Goal: Transaction & Acquisition: Purchase product/service

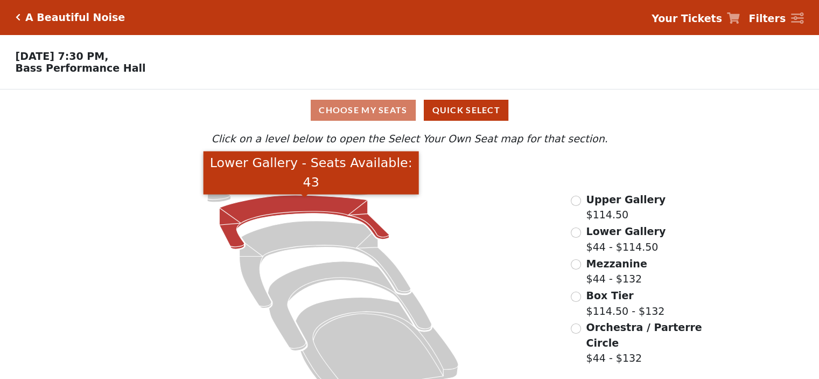
click at [300, 206] on icon "Lower Gallery - Seats Available: 43" at bounding box center [305, 222] width 170 height 54
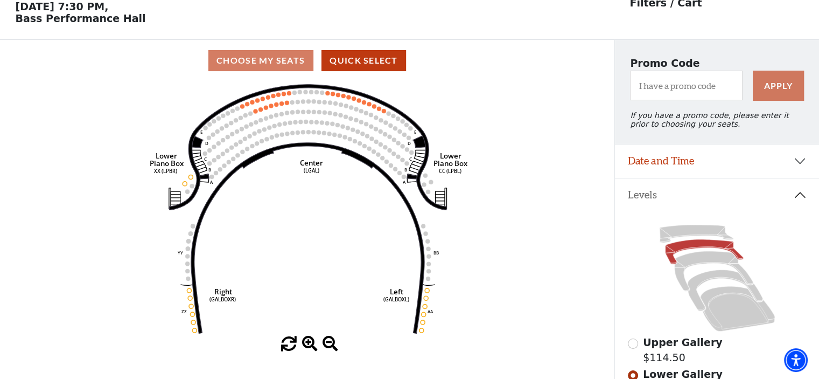
scroll to position [50, 0]
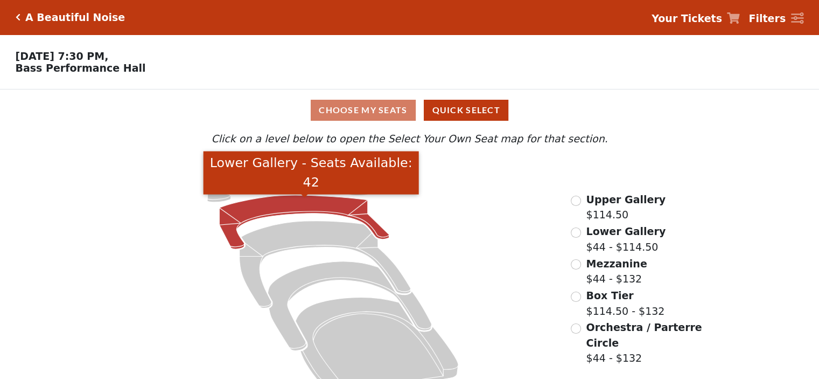
click at [329, 203] on icon "Lower Gallery - Seats Available: 42" at bounding box center [305, 222] width 170 height 54
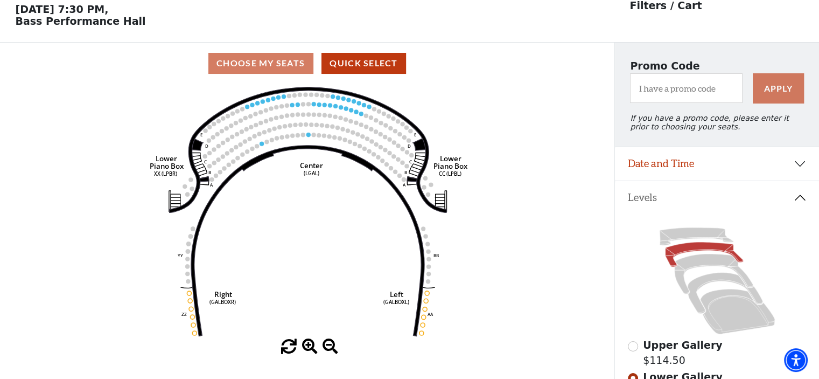
scroll to position [50, 0]
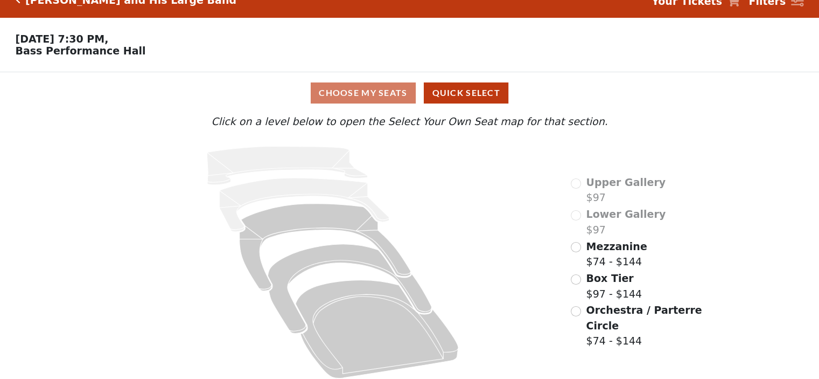
scroll to position [27, 0]
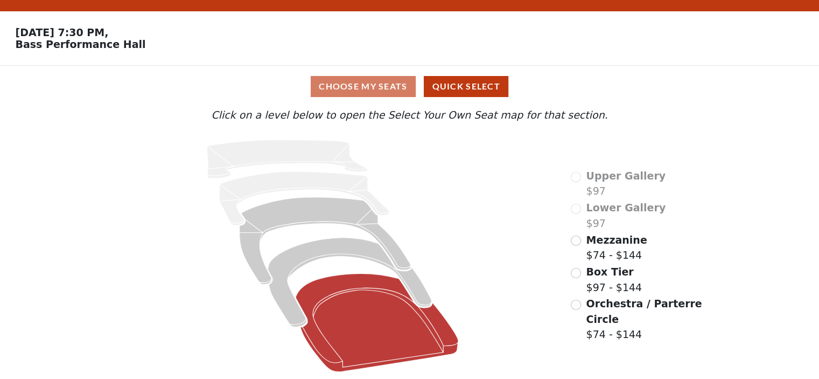
click at [342, 284] on icon at bounding box center [377, 322] width 163 height 98
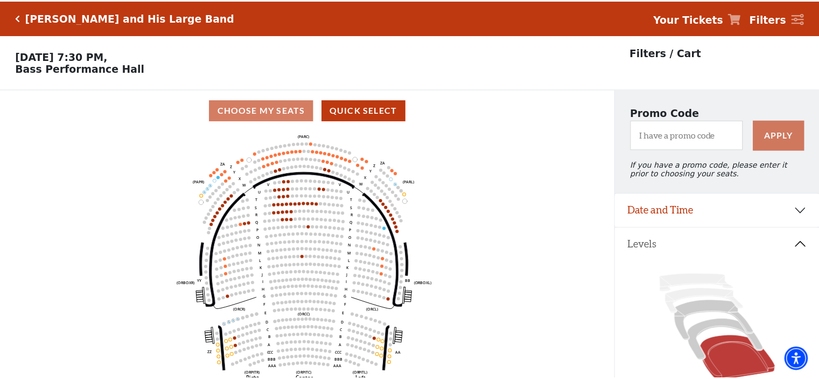
scroll to position [50, 0]
